Goal: Information Seeking & Learning: Learn about a topic

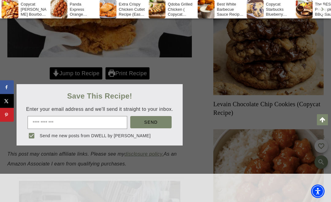
click at [76, 71] on div at bounding box center [165, 101] width 331 height 202
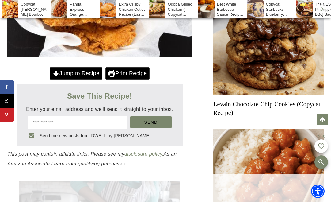
click at [84, 73] on link "Jump to Recipe" at bounding box center [76, 73] width 53 height 13
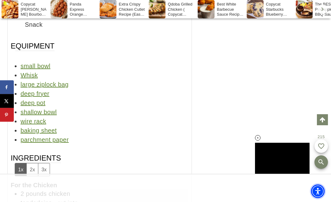
scroll to position [6663, 0]
